Goal: Information Seeking & Learning: Learn about a topic

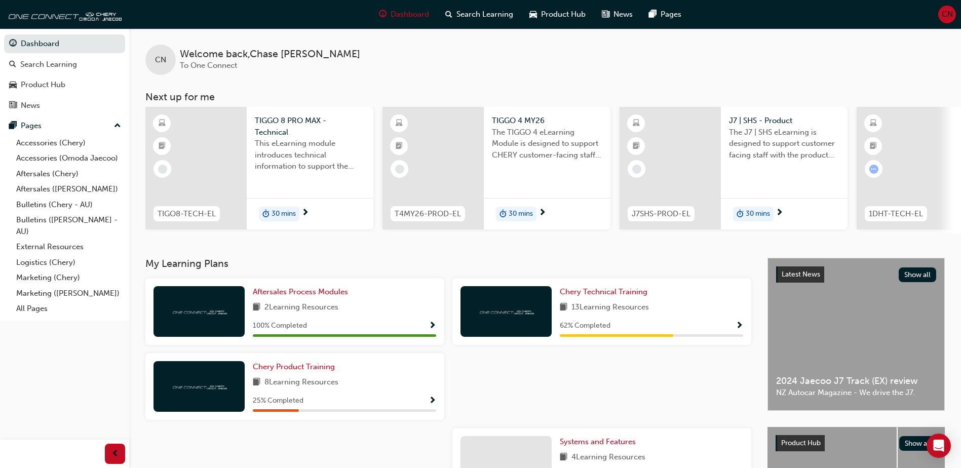
click at [529, 398] on div at bounding box center [601, 390] width 307 height 75
click at [298, 144] on span "This eLearning module introduces technical information to support the entry lev…" at bounding box center [310, 155] width 110 height 34
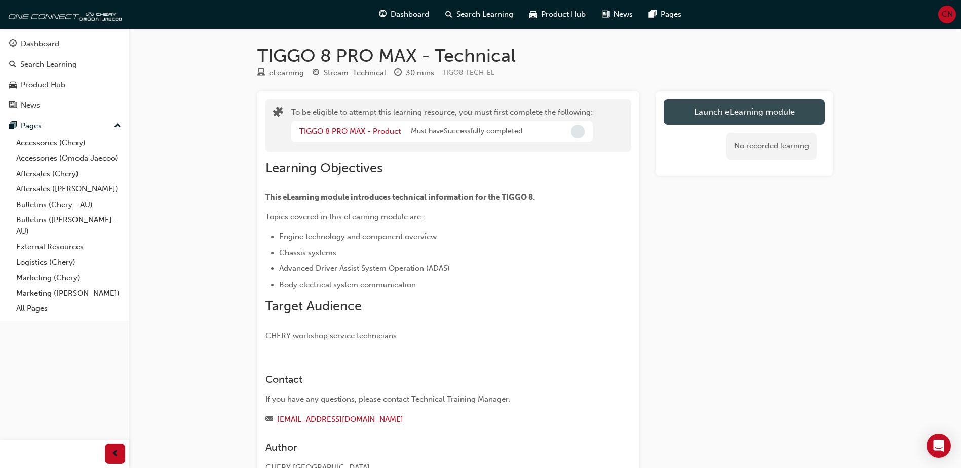
click at [748, 112] on button "Launch eLearning module" at bounding box center [743, 111] width 161 height 25
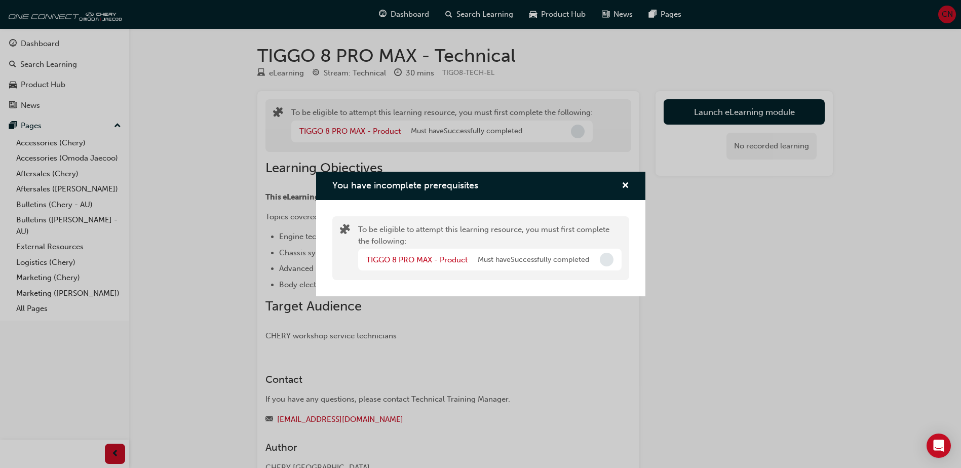
click at [629, 185] on div "You have incomplete prerequisites" at bounding box center [480, 186] width 329 height 29
click at [627, 186] on span "cross-icon" at bounding box center [625, 186] width 8 height 9
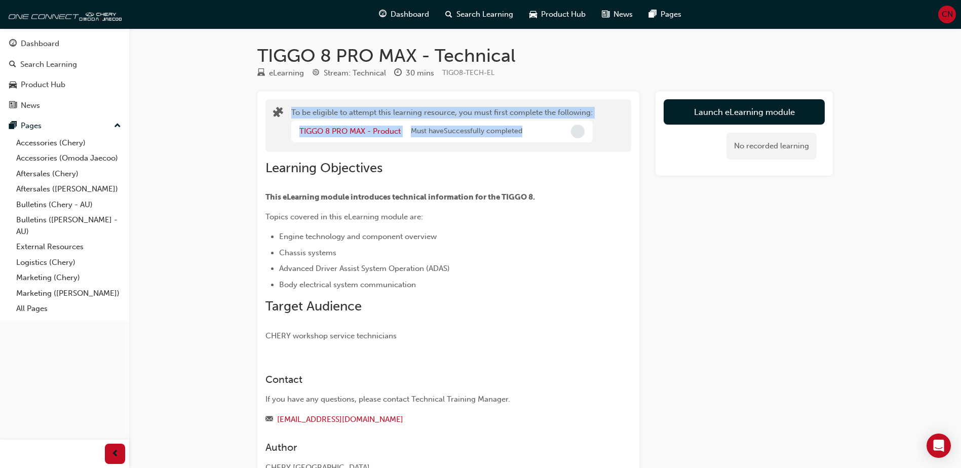
drag, startPoint x: 268, startPoint y: 97, endPoint x: 580, endPoint y: 137, distance: 314.5
click at [580, 137] on div "To be eligible to attempt this learning resource, you must first complete the f…" at bounding box center [448, 290] width 382 height 398
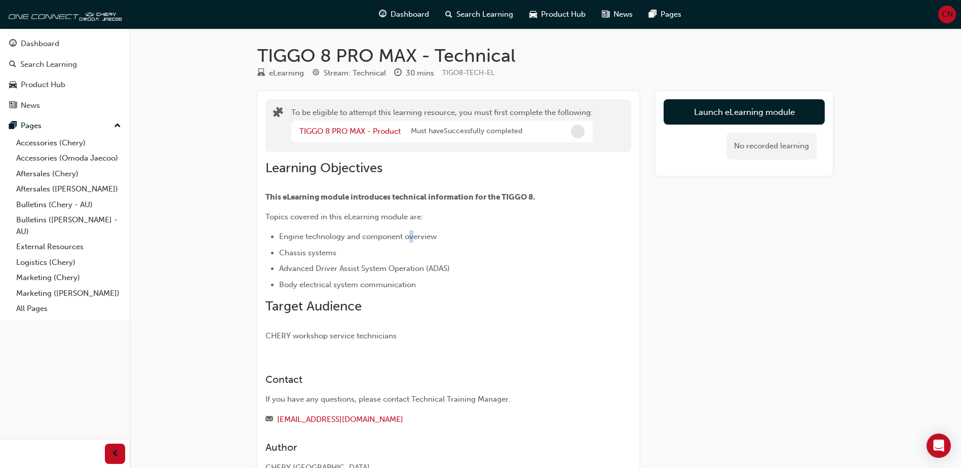
click at [411, 234] on span "Engine technology and component overview" at bounding box center [357, 236] width 157 height 9
drag, startPoint x: 411, startPoint y: 234, endPoint x: 381, endPoint y: 196, distance: 49.0
click at [382, 196] on span "This eLearning module introduces technical information for the TIGGO 8." at bounding box center [399, 196] width 269 height 9
